Goal: Task Accomplishment & Management: Manage account settings

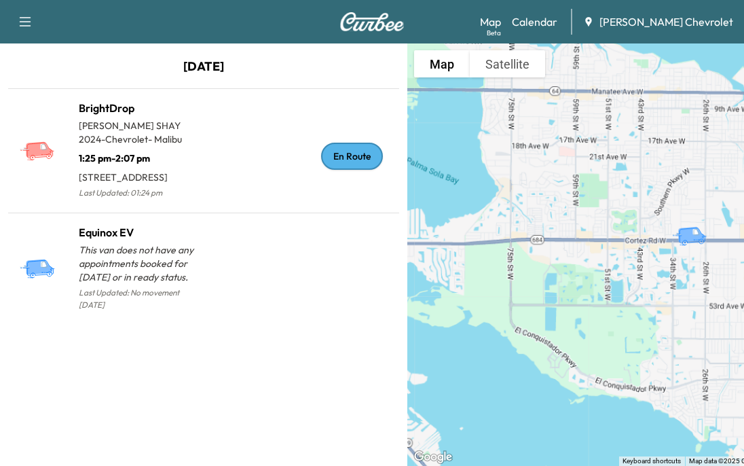
drag, startPoint x: 0, startPoint y: 0, endPoint x: 554, endPoint y: 24, distance: 554.8
click at [554, 24] on link "Calendar" at bounding box center [535, 22] width 46 height 16
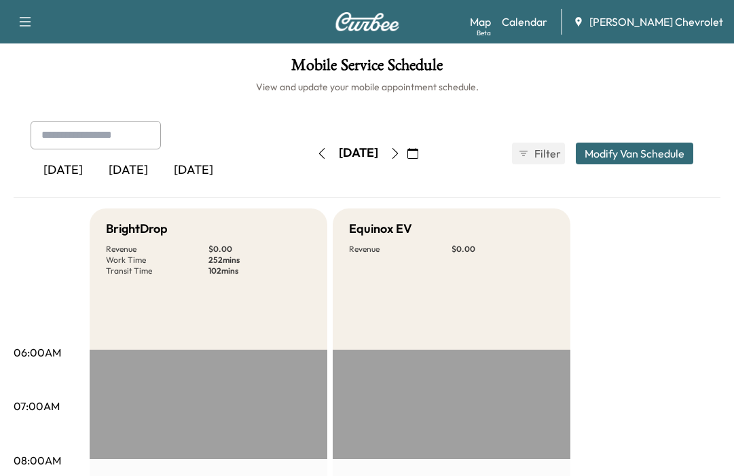
click at [401, 156] on icon "button" at bounding box center [395, 153] width 11 height 11
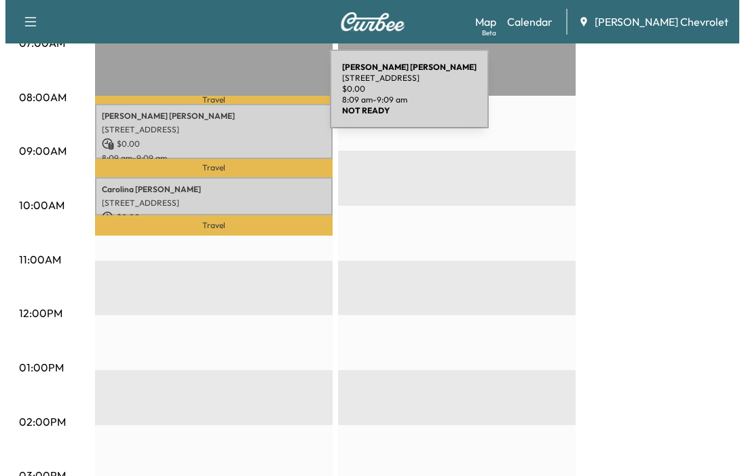
scroll to position [340, 0]
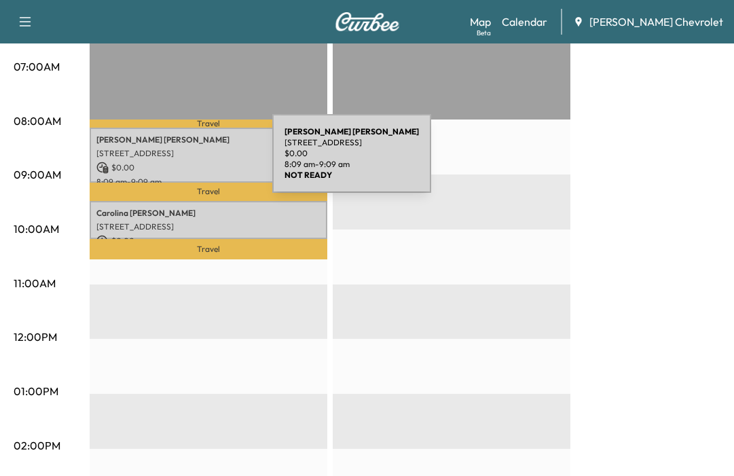
click at [170, 162] on p "$ 0.00" at bounding box center [208, 168] width 224 height 12
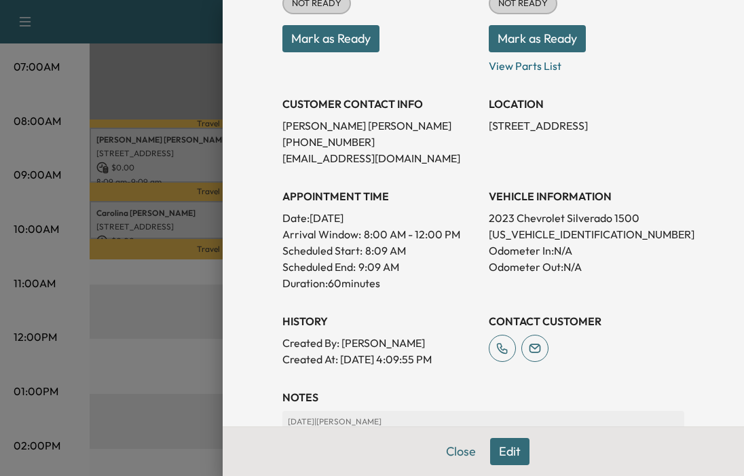
scroll to position [136, 0]
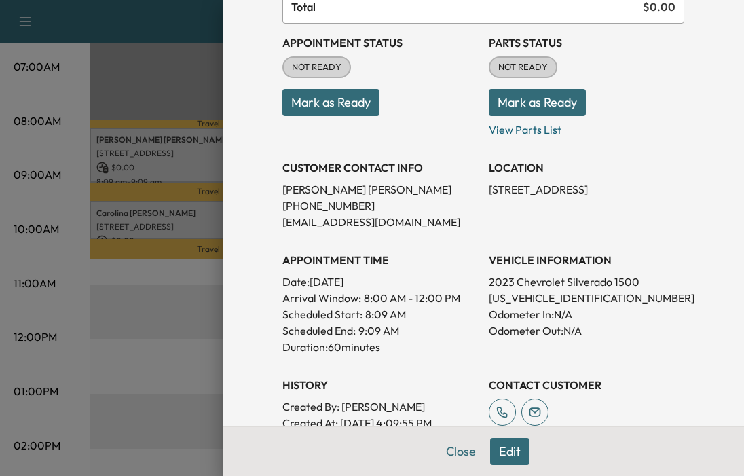
click at [564, 299] on p "[US_VEHICLE_IDENTIFICATION_NUMBER]" at bounding box center [587, 298] width 196 height 16
copy p "[US_VEHICLE_IDENTIFICATION_NUMBER]"
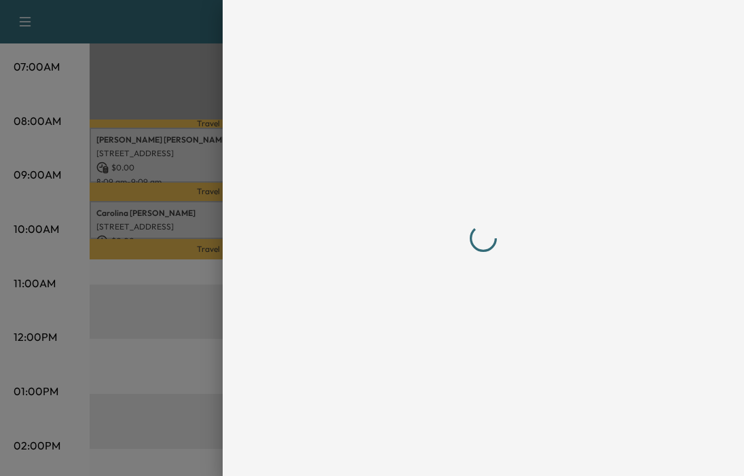
scroll to position [0, 0]
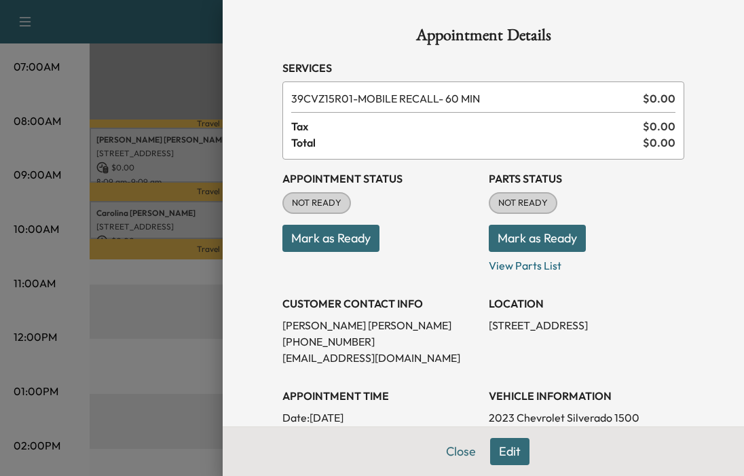
click at [344, 241] on button "Mark as Ready" at bounding box center [331, 238] width 97 height 27
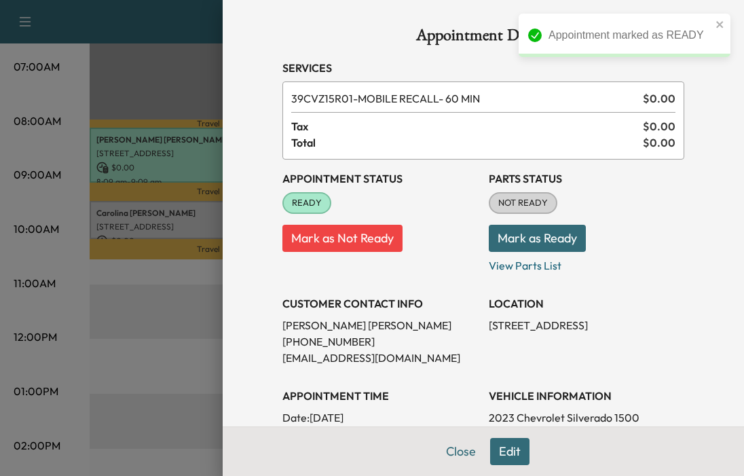
click at [548, 239] on button "Mark as Ready" at bounding box center [537, 238] width 97 height 27
